Goal: Information Seeking & Learning: Learn about a topic

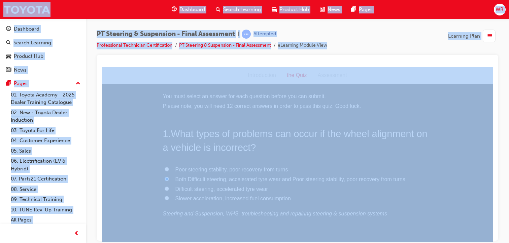
scroll to position [449, 0]
click at [165, 206] on input "4" at bounding box center [167, 206] width 4 height 4
radio input "true"
drag, startPoint x: 490, startPoint y: 110, endPoint x: 595, endPoint y: 186, distance: 129.0
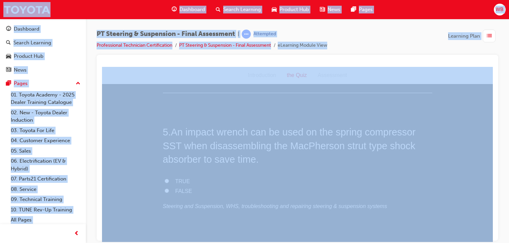
scroll to position [607, 0]
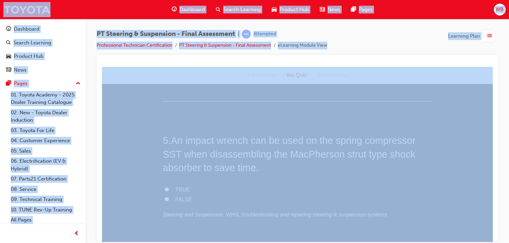
click at [165, 187] on input "TRUE" at bounding box center [167, 189] width 4 height 4
radio input "true"
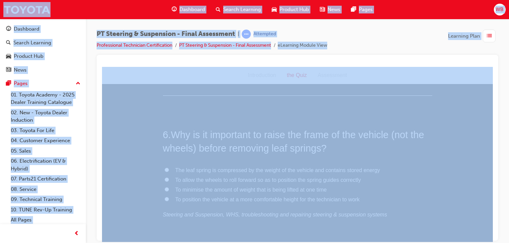
click at [165, 171] on input "The leaf spring is compressed by the weight of the vehicle and contains stored …" at bounding box center [167, 170] width 4 height 4
radio input "true"
click at [165, 162] on input "Power steering motor assembly, column assembly or ECU has been replaced" at bounding box center [167, 162] width 4 height 4
radio input "true"
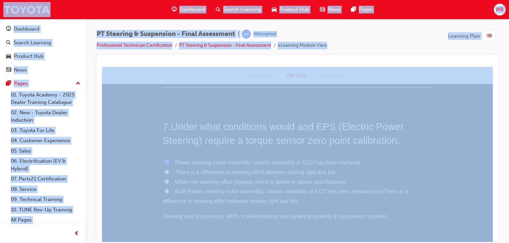
click at [165, 189] on input "Both Power steering motor assembly, column assembly or ECU has been replaced an…" at bounding box center [167, 191] width 4 height 4
radio input "true"
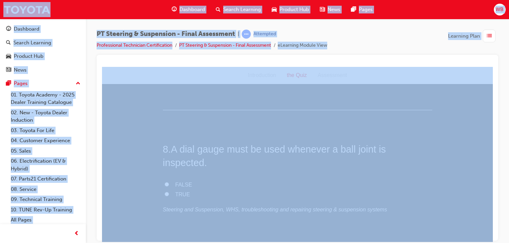
click at [165, 192] on input "TRUE" at bounding box center [167, 194] width 4 height 4
radio input "true"
click at [165, 186] on input "None" at bounding box center [167, 188] width 4 height 4
radio input "true"
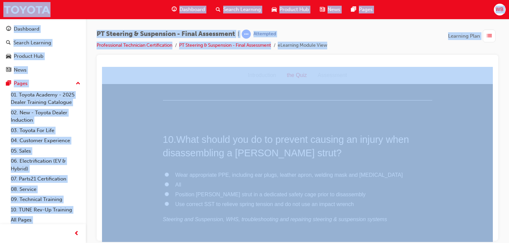
scroll to position [1381, 0]
click at [165, 210] on input "Use correct SST to relieve spring tension and do not use an impact wrench" at bounding box center [167, 212] width 4 height 4
radio input "true"
click at [165, 206] on input "Check for oil leaks, damage and noise" at bounding box center [167, 208] width 4 height 4
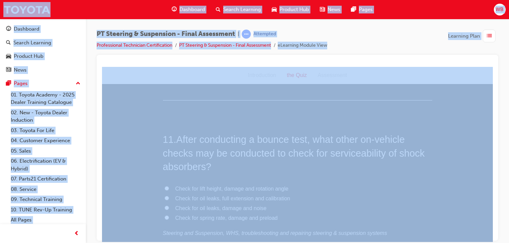
radio input "true"
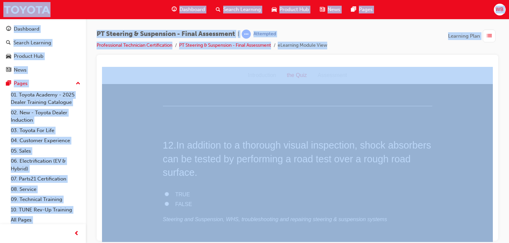
scroll to position [1703, 0]
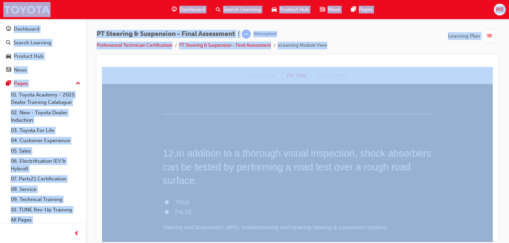
click at [165, 200] on input "TRUE" at bounding box center [167, 202] width 4 height 4
radio input "true"
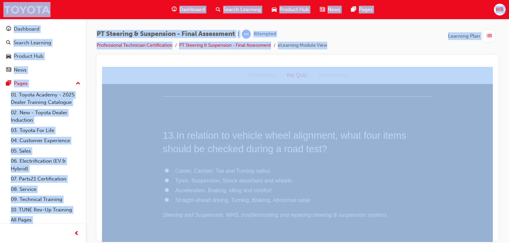
scroll to position [1867, 0]
click at [165, 182] on input "Tyres, Suspension, Shock absorbers and wheels" at bounding box center [167, 184] width 4 height 4
radio input "true"
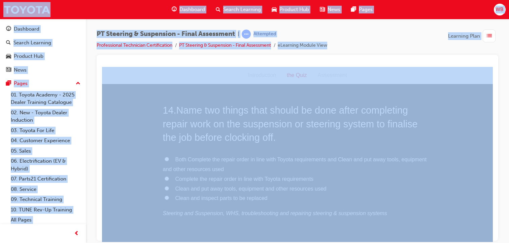
scroll to position [2045, 0]
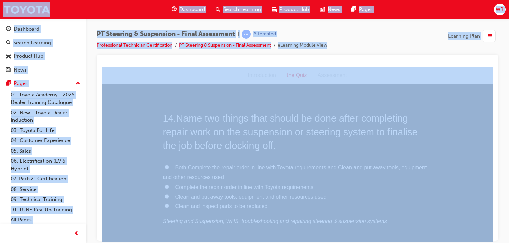
click at [165, 165] on input "Both Complete the repair order in line with Toyota requirements and Clean and p…" at bounding box center [167, 167] width 4 height 4
radio input "true"
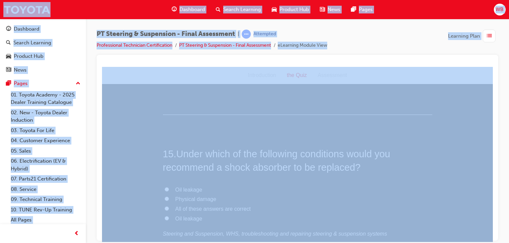
scroll to position [2198, 0]
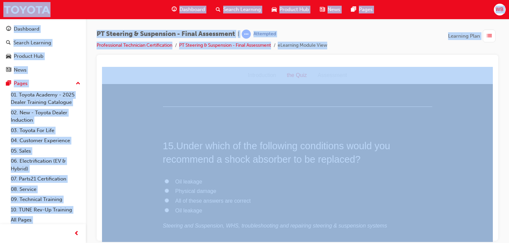
click at [165, 198] on input "All of these answers are correct" at bounding box center [167, 200] width 4 height 4
radio input "true"
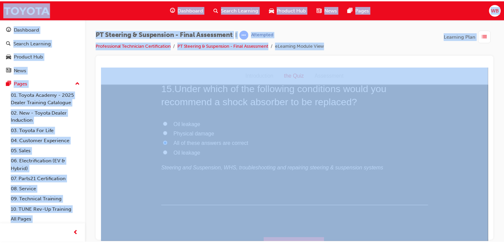
scroll to position [0, 0]
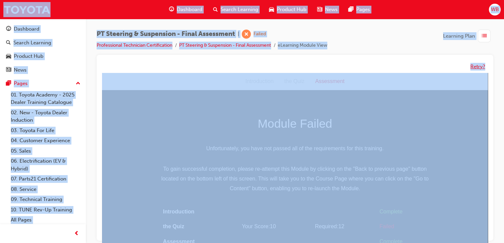
click at [476, 67] on button "Retry?" at bounding box center [477, 67] width 15 height 8
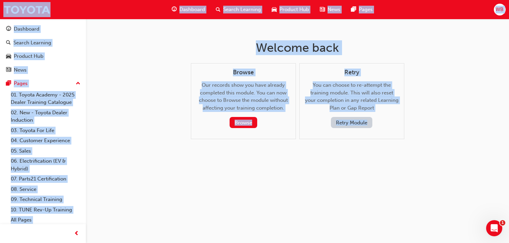
click at [345, 121] on button "Retry Module" at bounding box center [351, 122] width 41 height 11
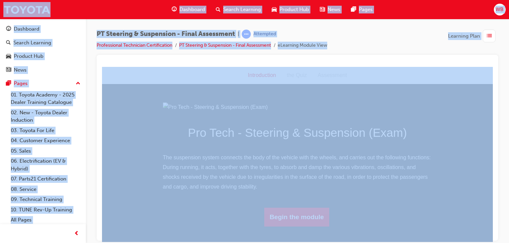
scroll to position [59, 0]
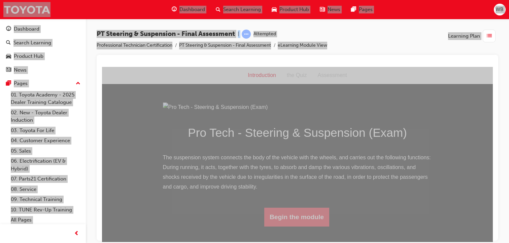
click at [298, 227] on button "Begin the module" at bounding box center [296, 217] width 65 height 19
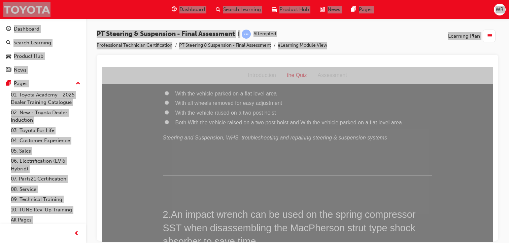
scroll to position [0, 0]
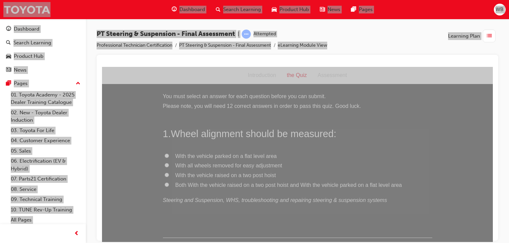
drag, startPoint x: 490, startPoint y: 78, endPoint x: 596, endPoint y: 134, distance: 119.7
drag, startPoint x: 489, startPoint y: 83, endPoint x: 588, endPoint y: 109, distance: 102.3
drag, startPoint x: 490, startPoint y: 78, endPoint x: 591, endPoint y: 117, distance: 108.2
click at [409, 81] on div "Introduction the Quiz Assessment" at bounding box center [297, 76] width 391 height 18
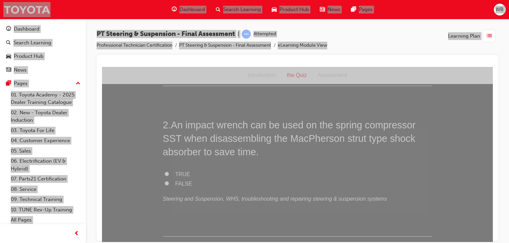
scroll to position [153, 0]
